Goal: Navigation & Orientation: Find specific page/section

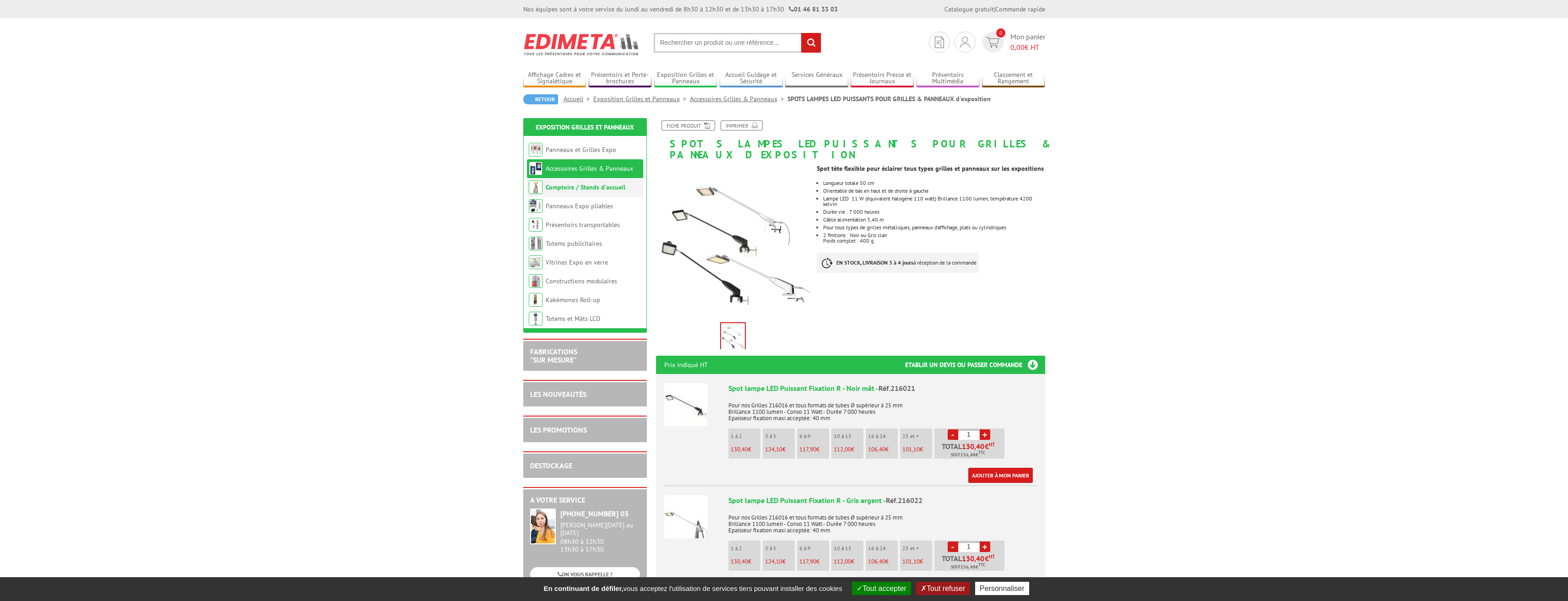
click at [573, 189] on link "Comptoirs / Stands d'accueil" at bounding box center [586, 187] width 80 height 9
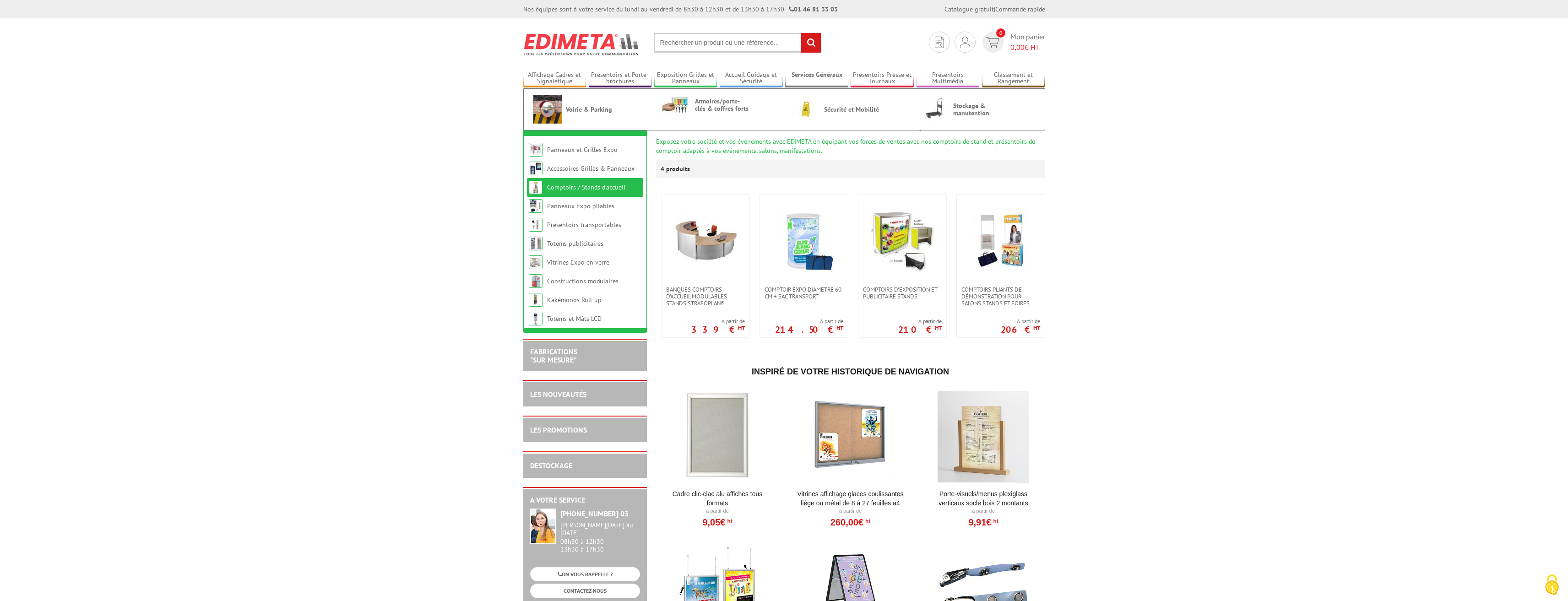
click at [810, 75] on link "Services Généraux" at bounding box center [817, 78] width 63 height 15
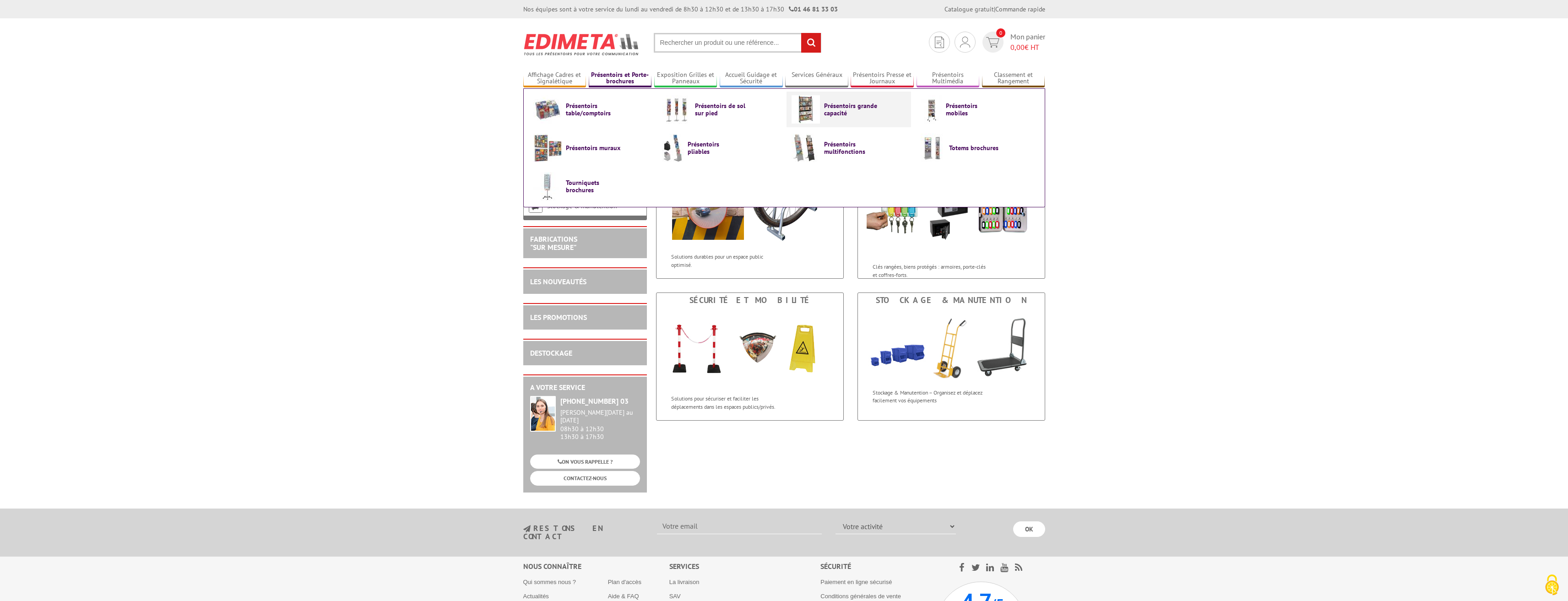
click at [825, 114] on span "Présentoirs grande capacité" at bounding box center [852, 109] width 55 height 15
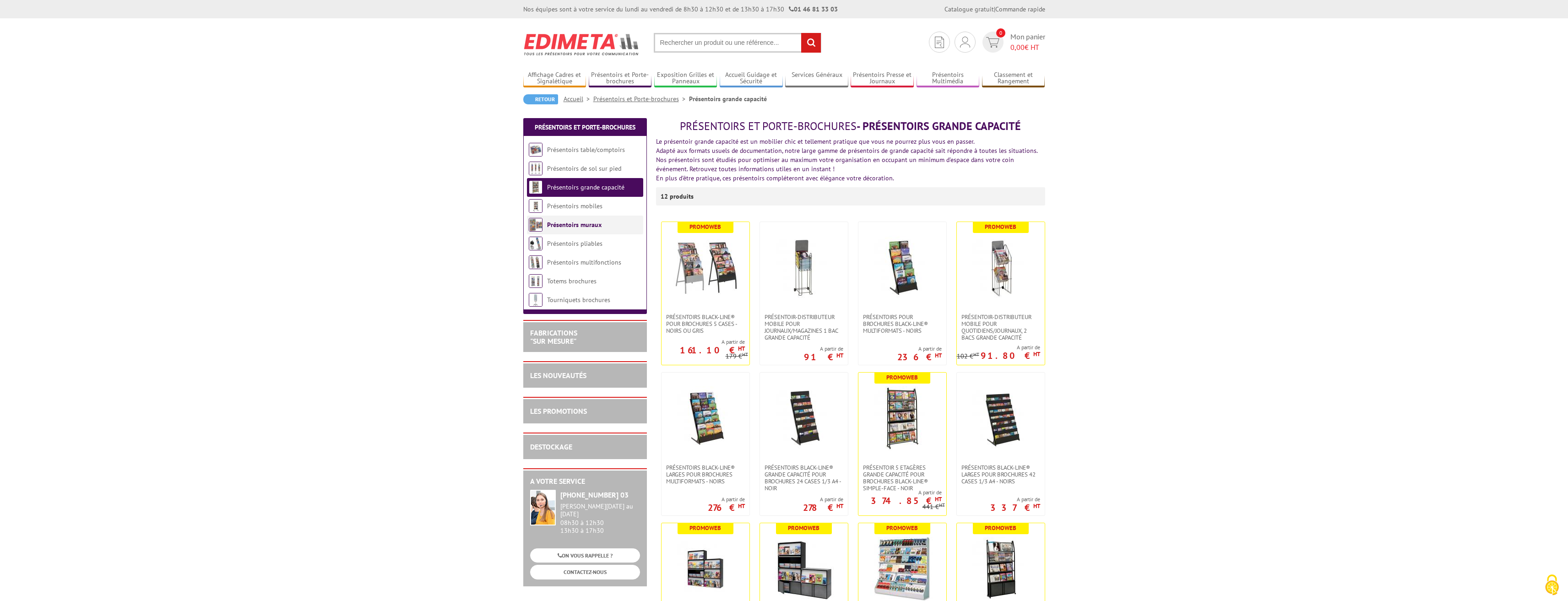
click at [588, 229] on li "Présentoirs muraux" at bounding box center [585, 224] width 116 height 19
click at [588, 226] on link "Présentoirs muraux" at bounding box center [575, 225] width 55 height 9
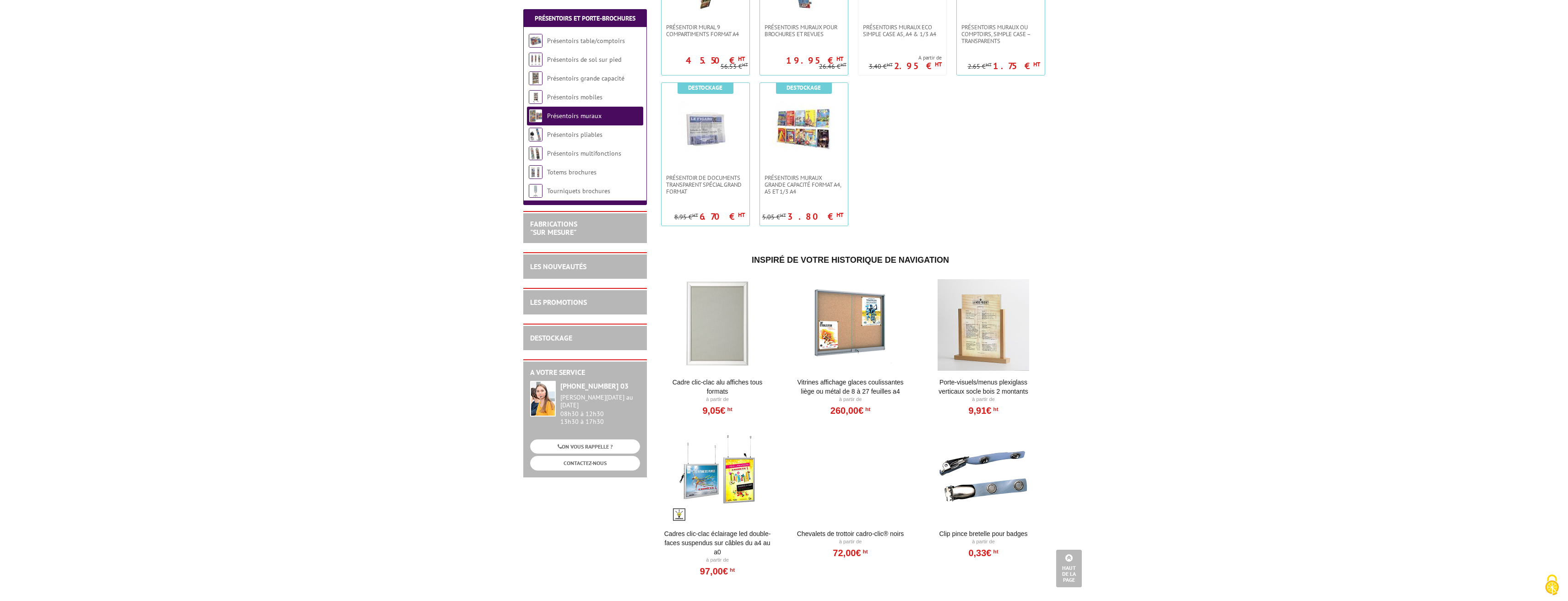
scroll to position [824, 0]
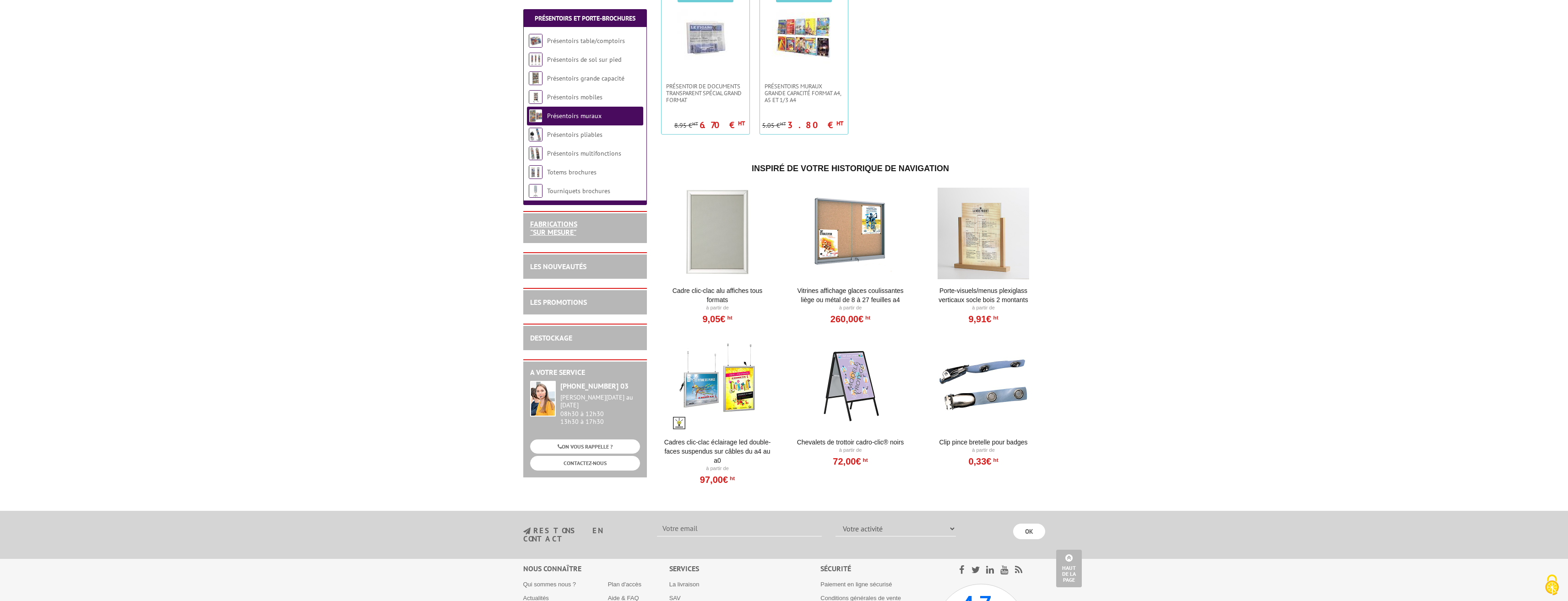
click at [558, 231] on link "FABRICATIONS "Sur Mesure"" at bounding box center [553, 228] width 47 height 18
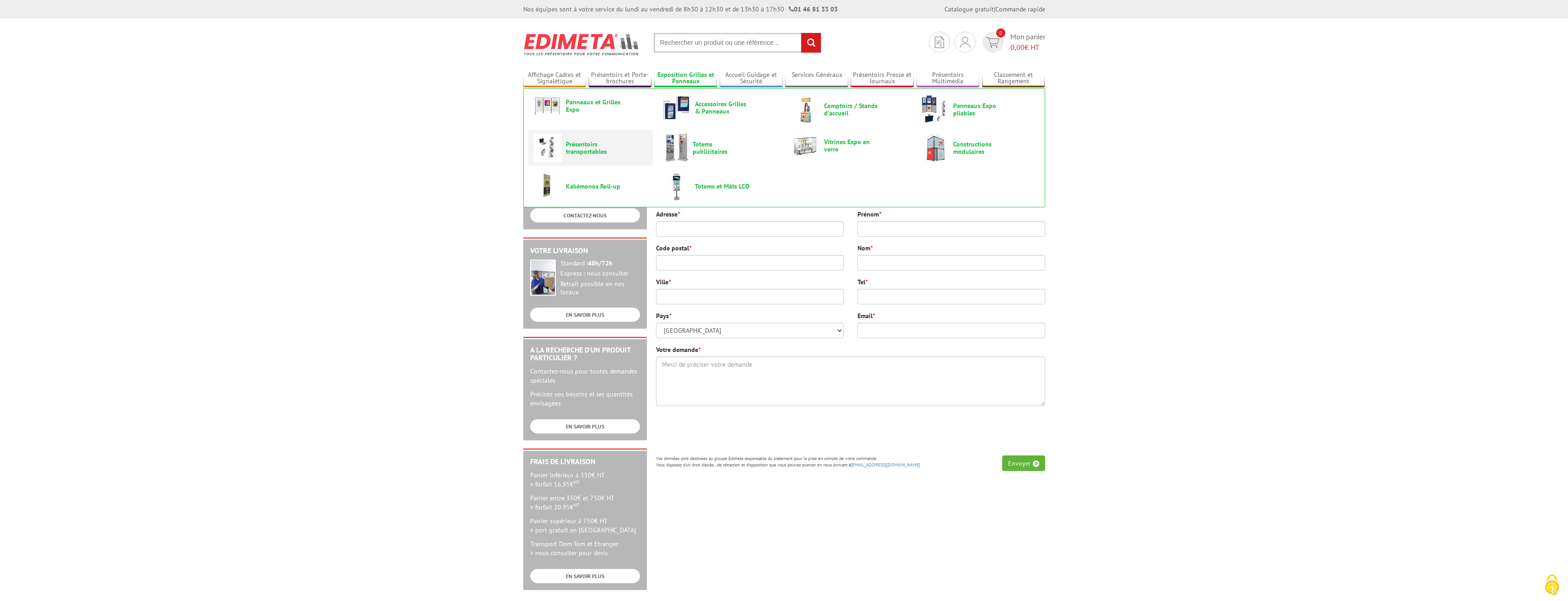
click at [578, 150] on span "Présentoirs transportables" at bounding box center [593, 148] width 55 height 15
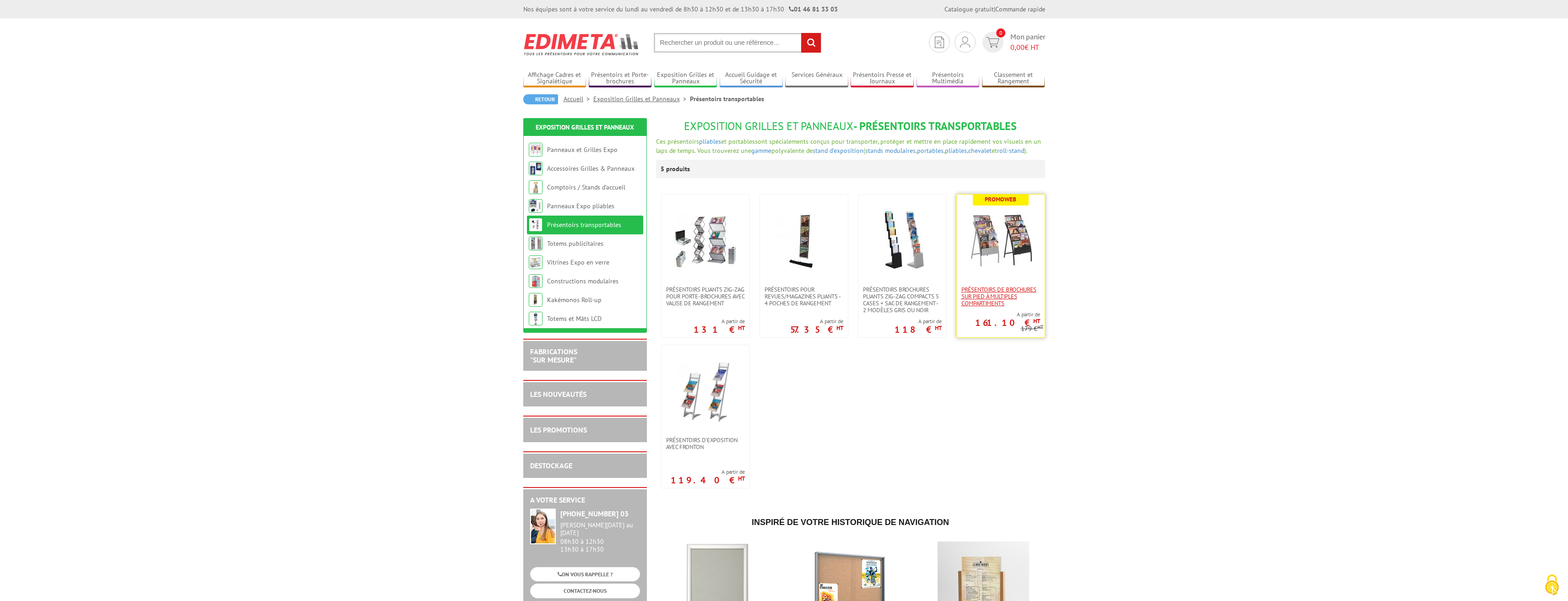
click at [998, 300] on span "Présentoirs de brochures sur pied à multiples compartiments" at bounding box center [1000, 296] width 79 height 21
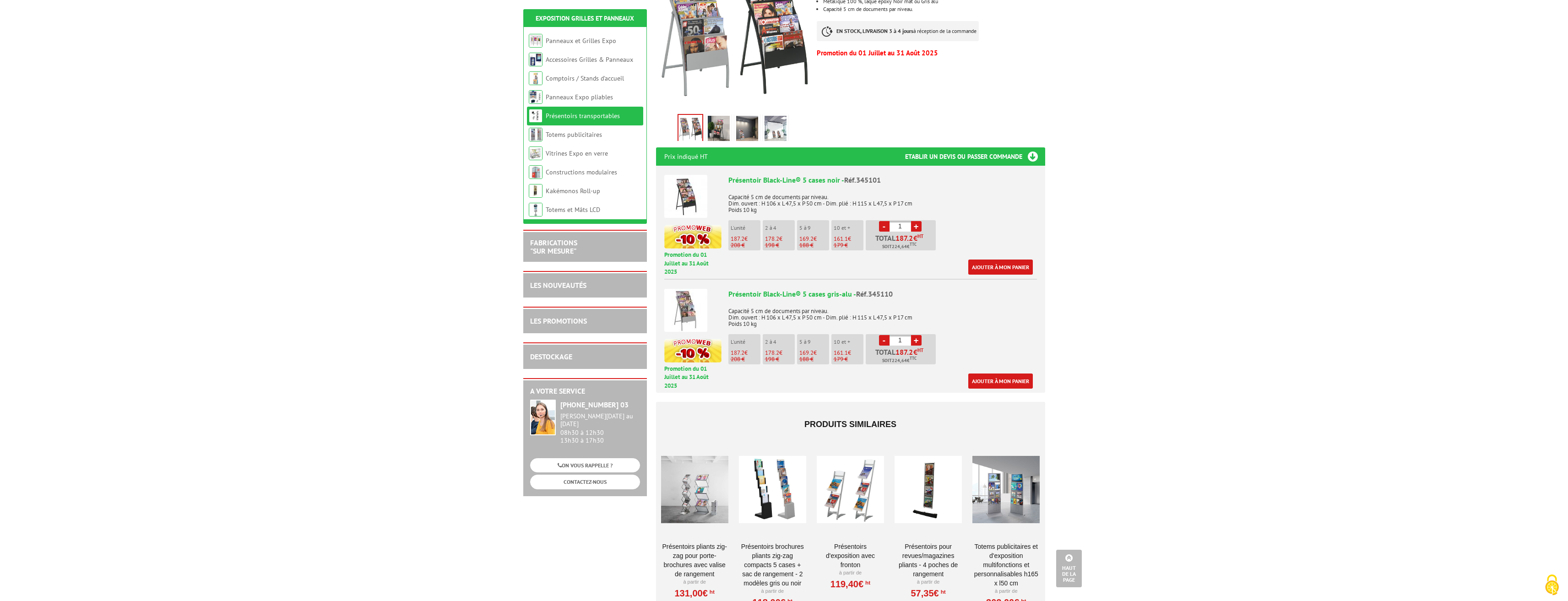
scroll to position [412, 0]
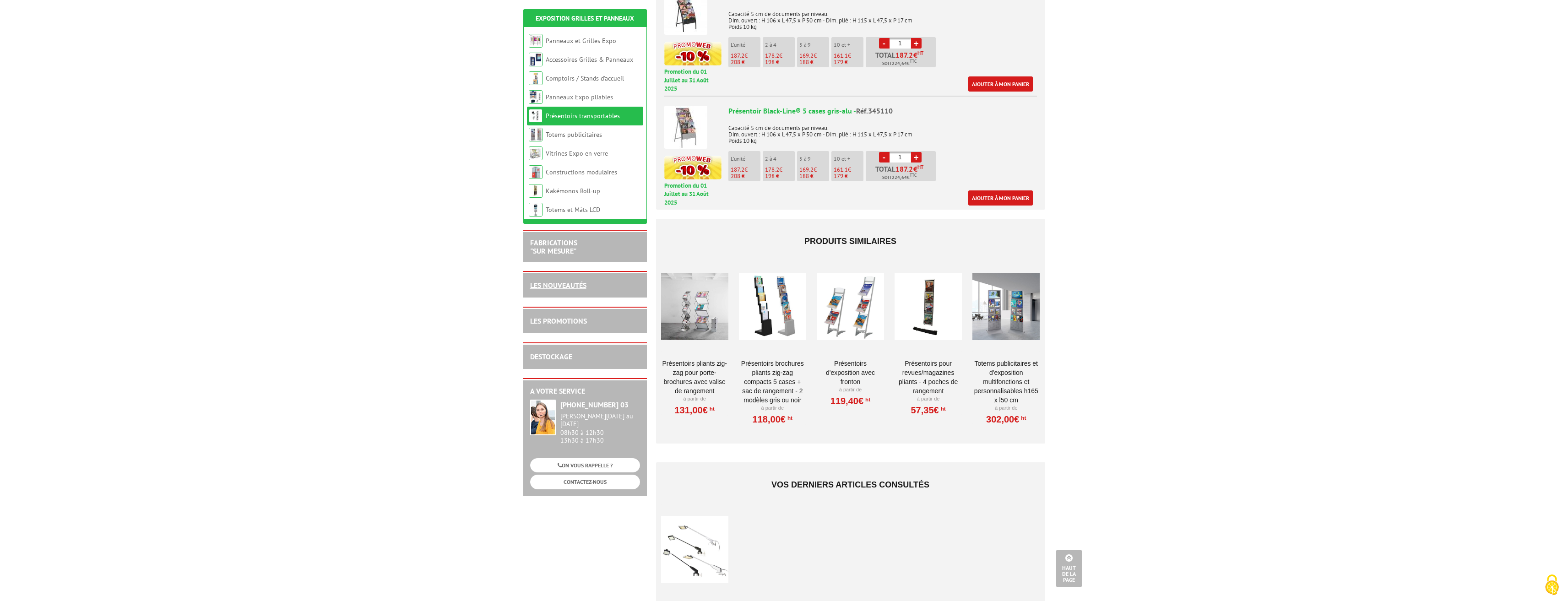
click at [555, 287] on link "LES NOUVEAUTÉS" at bounding box center [558, 285] width 57 height 9
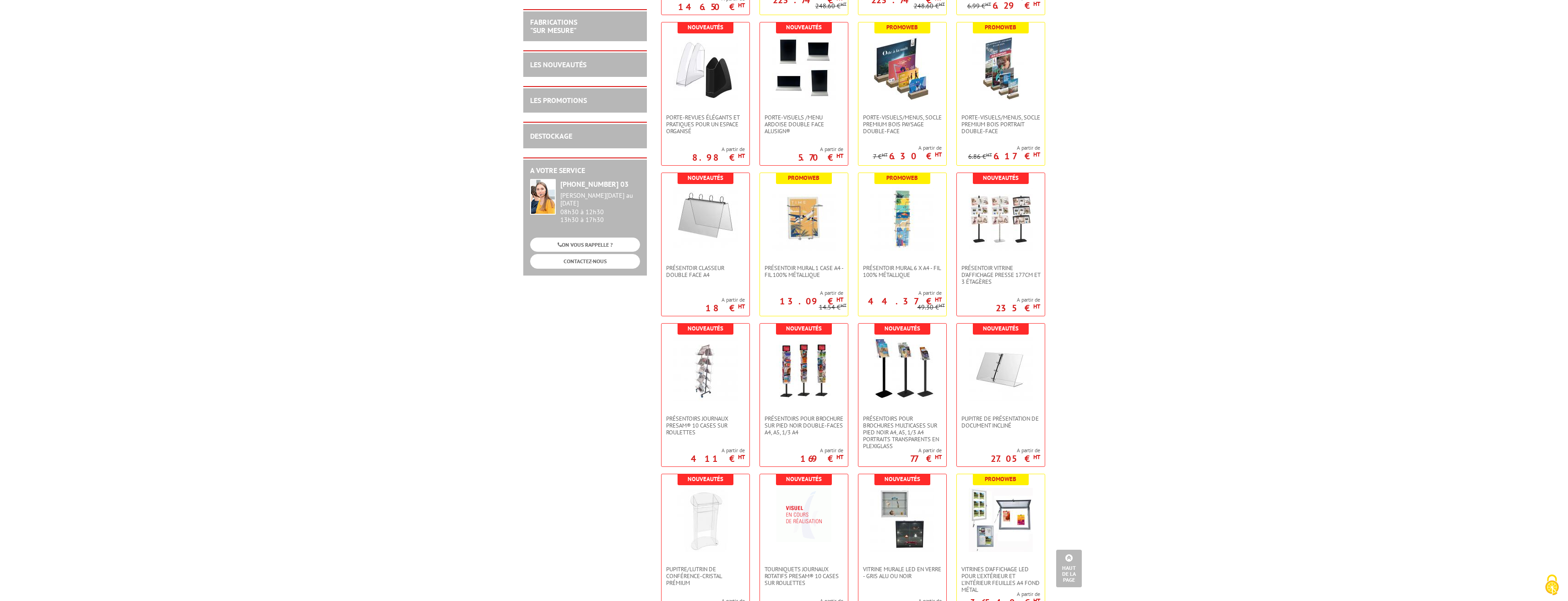
scroll to position [1098, 0]
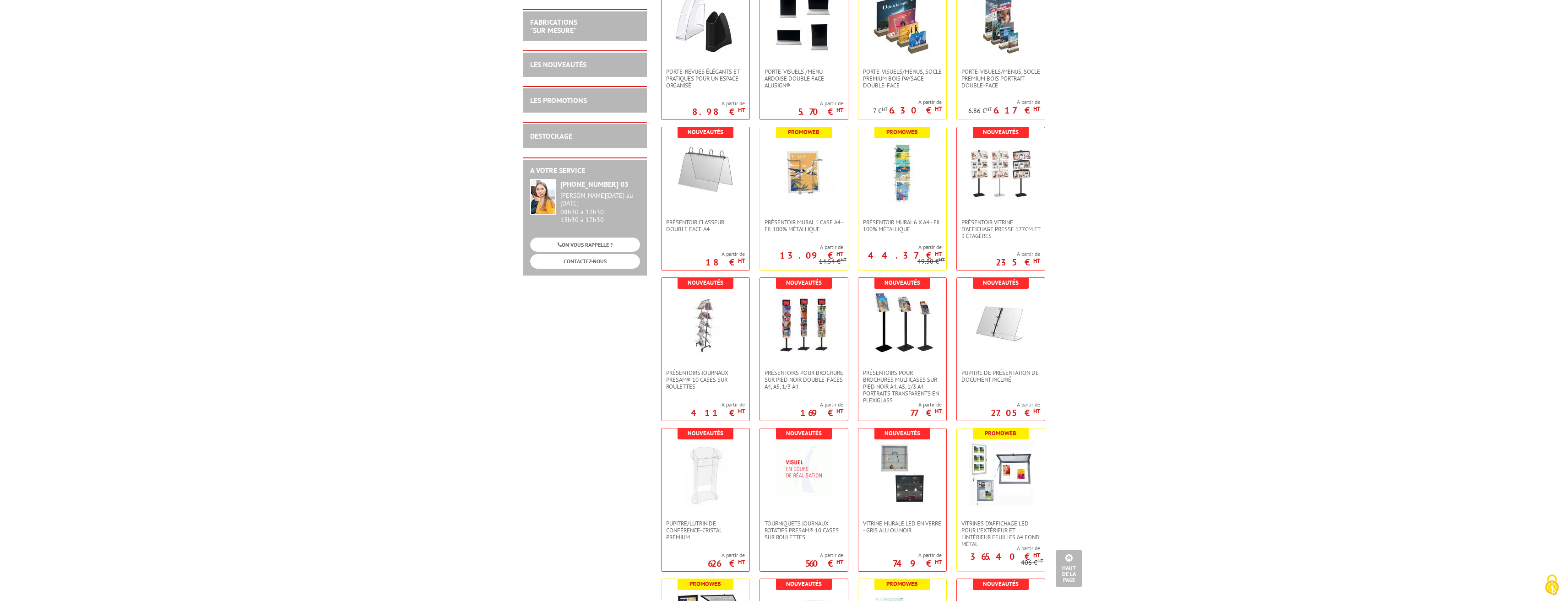
click at [1076, 569] on link "Haut de la page" at bounding box center [1069, 568] width 26 height 38
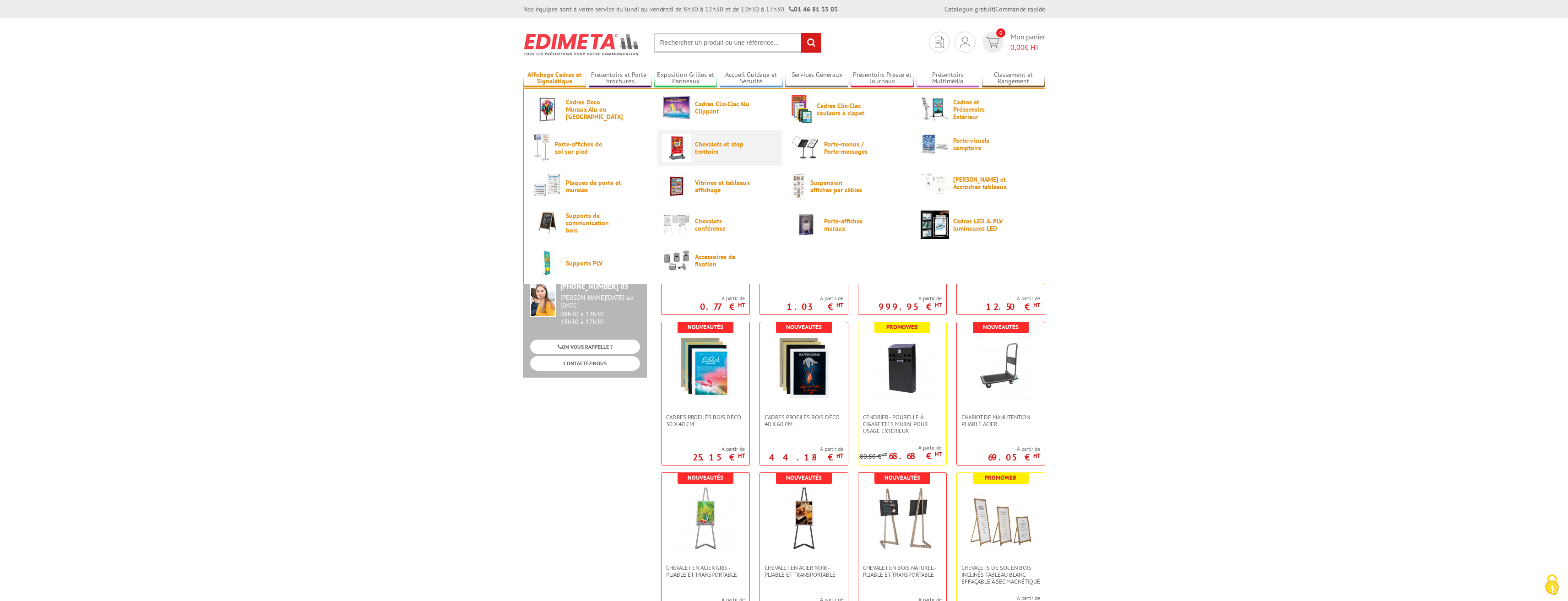
click at [707, 155] on span "Chevalets et stop trottoirs" at bounding box center [723, 148] width 55 height 15
